Goal: Transaction & Acquisition: Purchase product/service

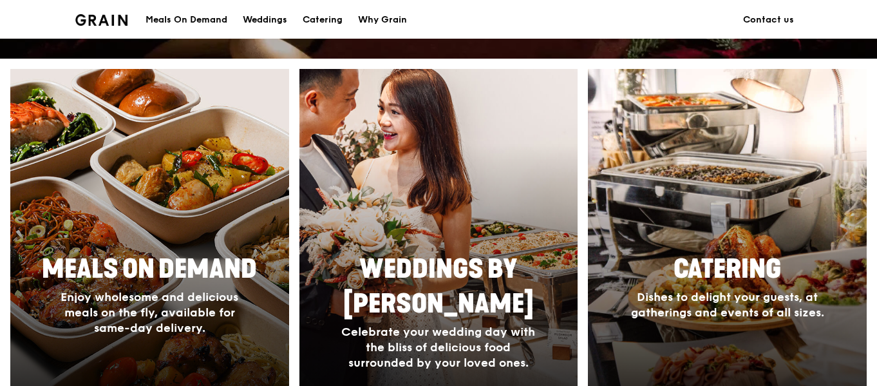
scroll to position [580, 0]
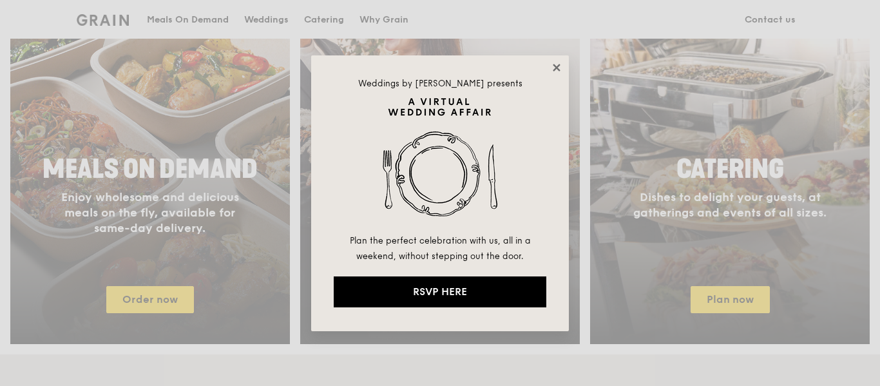
click at [556, 66] on icon at bounding box center [555, 67] width 7 height 7
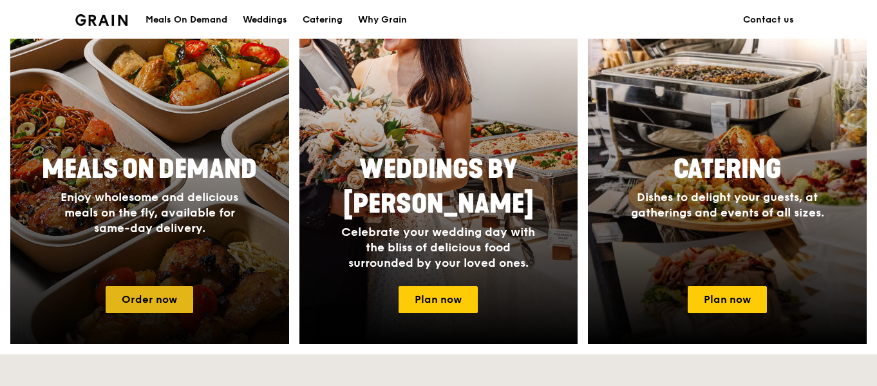
click at [145, 307] on link "Order now" at bounding box center [150, 299] width 88 height 27
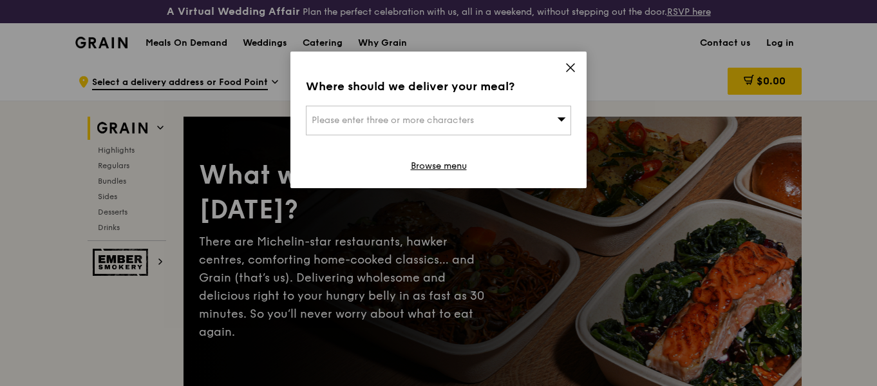
click at [497, 127] on div "Please enter three or more characters" at bounding box center [438, 121] width 265 height 30
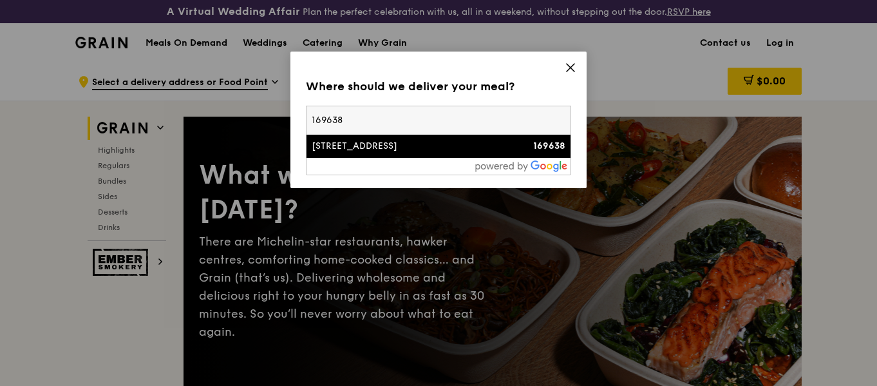
type input "169638"
click at [445, 153] on li "[STREET_ADDRESS] 169638" at bounding box center [438, 146] width 264 height 23
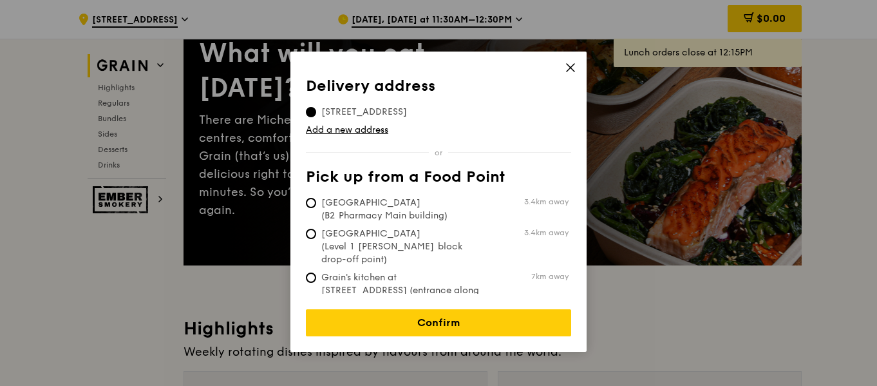
scroll to position [129, 0]
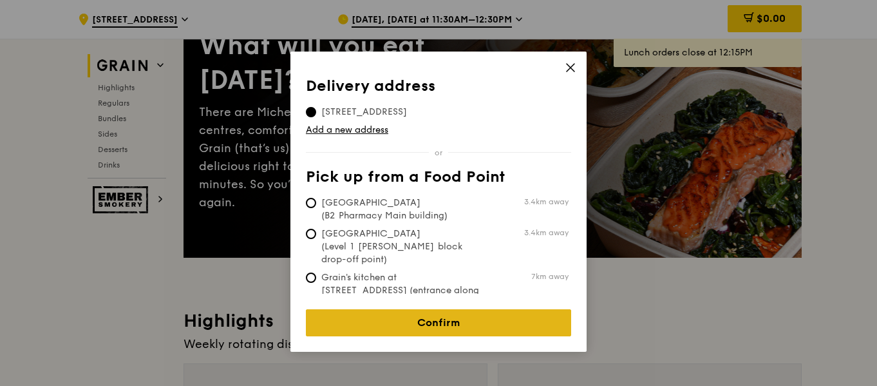
click at [433, 311] on link "Confirm" at bounding box center [438, 322] width 265 height 27
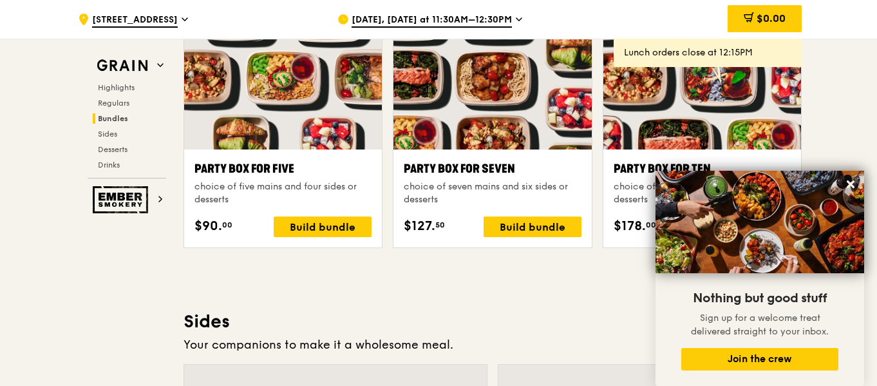
scroll to position [2627, 0]
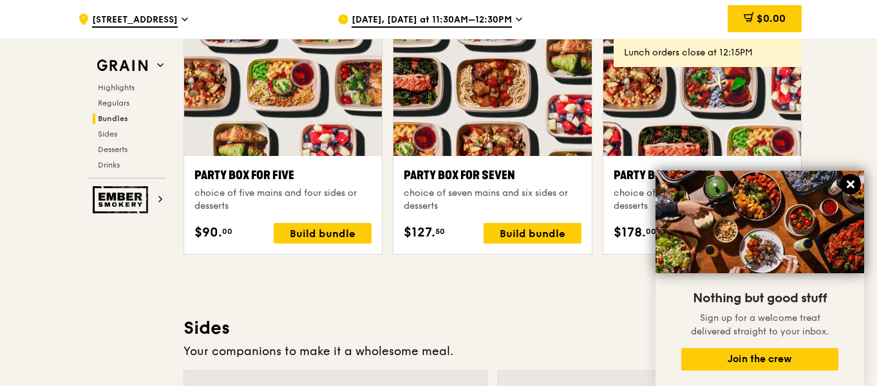
click at [850, 187] on icon at bounding box center [851, 184] width 12 height 12
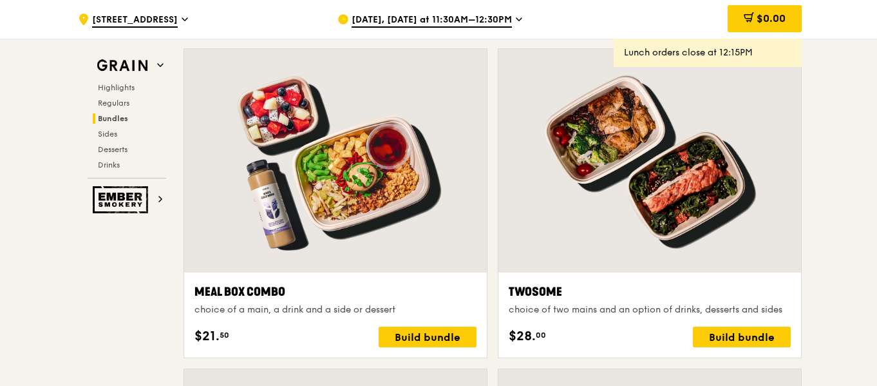
scroll to position [1854, 0]
